Goal: Task Accomplishment & Management: Use online tool/utility

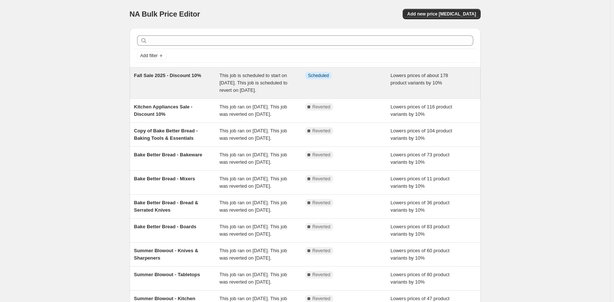
click at [352, 92] on div "Info Scheduled" at bounding box center [348, 83] width 86 height 22
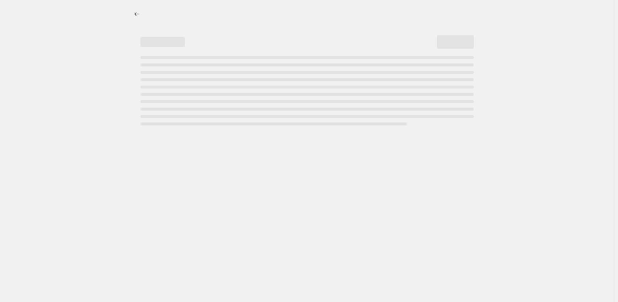
select select "percentage"
select select "no_change"
select select "not_equal"
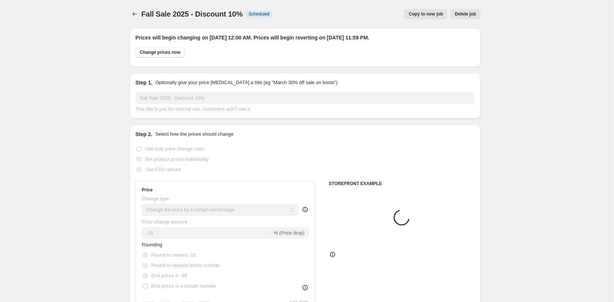
select select "tag"
select select "collection"
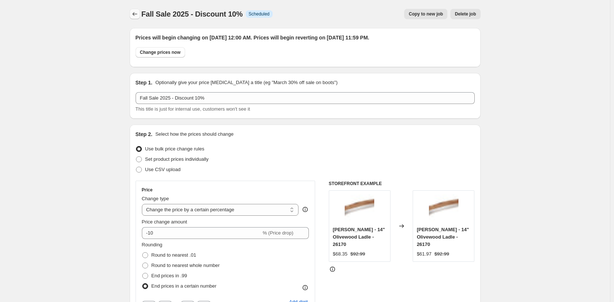
click at [136, 15] on icon "Price change jobs" at bounding box center [134, 13] width 7 height 7
